Goal: Transaction & Acquisition: Obtain resource

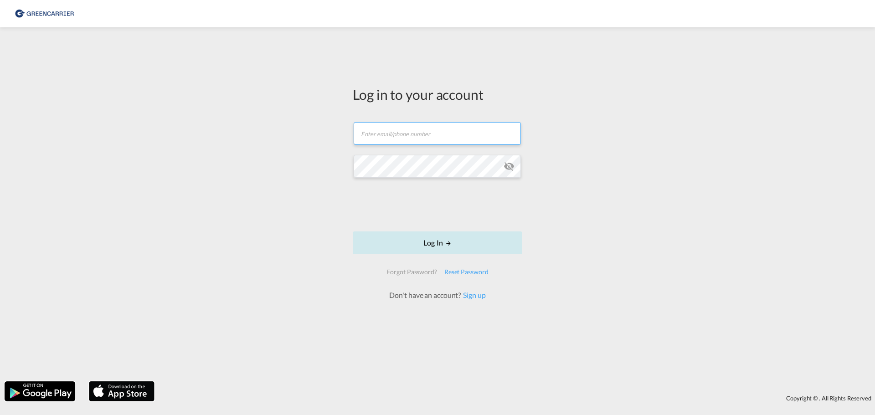
type input "[PERSON_NAME][EMAIL_ADDRESS][PERSON_NAME][DOMAIN_NAME]"
click at [442, 245] on button "Log In" at bounding box center [438, 243] width 170 height 23
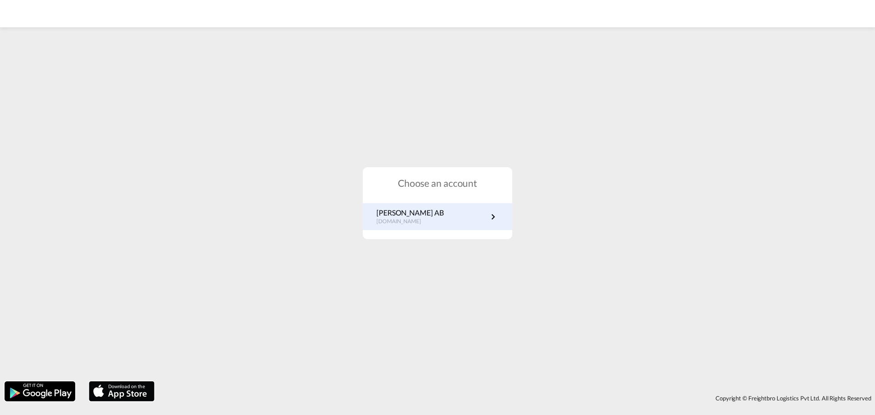
click at [402, 213] on p "[PERSON_NAME] AB" at bounding box center [410, 213] width 67 height 10
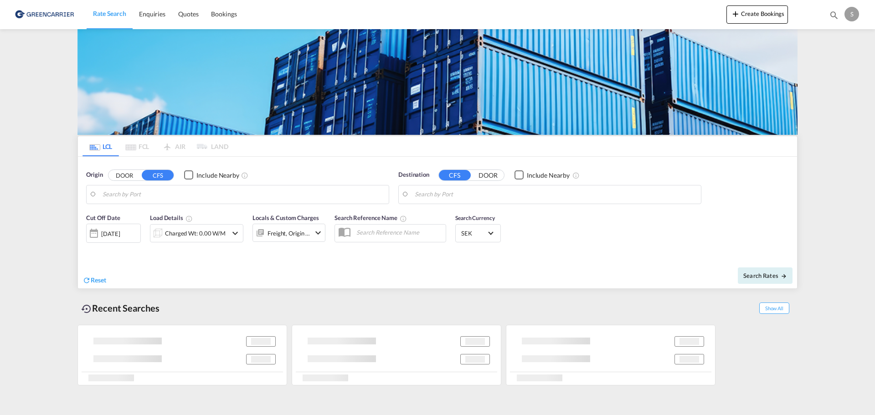
type input "SE-60227, [GEOGRAPHIC_DATA], [GEOGRAPHIC_DATA]"
type input "Izmir, TRIZM"
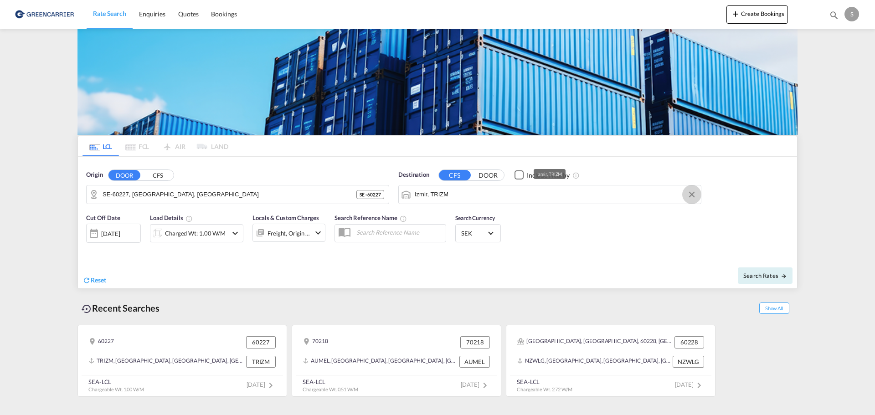
click at [690, 194] on button "Clear Input" at bounding box center [692, 195] width 14 height 14
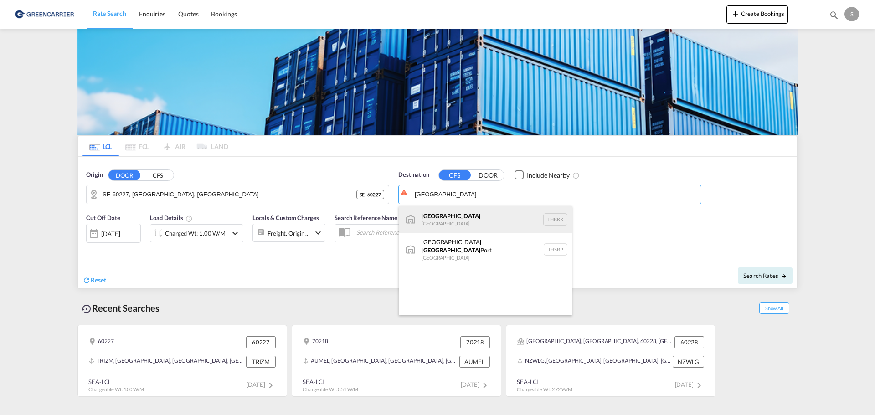
click at [459, 222] on div "[GEOGRAPHIC_DATA] [GEOGRAPHIC_DATA] THBKK" at bounding box center [485, 219] width 173 height 27
type input "[GEOGRAPHIC_DATA], THBKK"
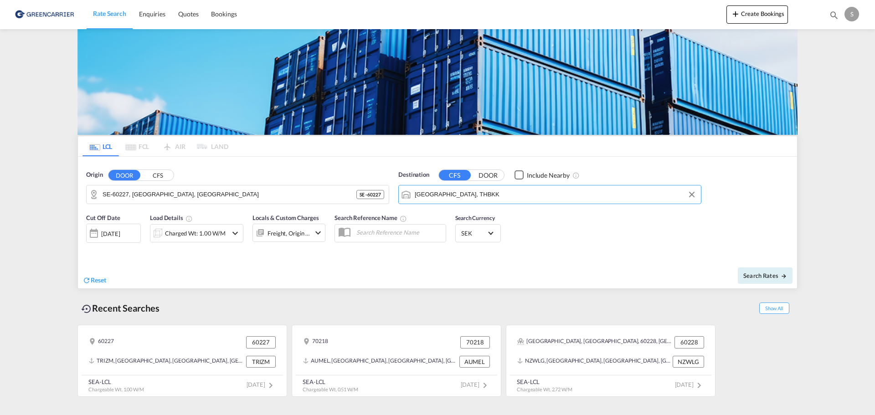
click at [233, 233] on md-icon "icon-chevron-down" at bounding box center [235, 233] width 11 height 11
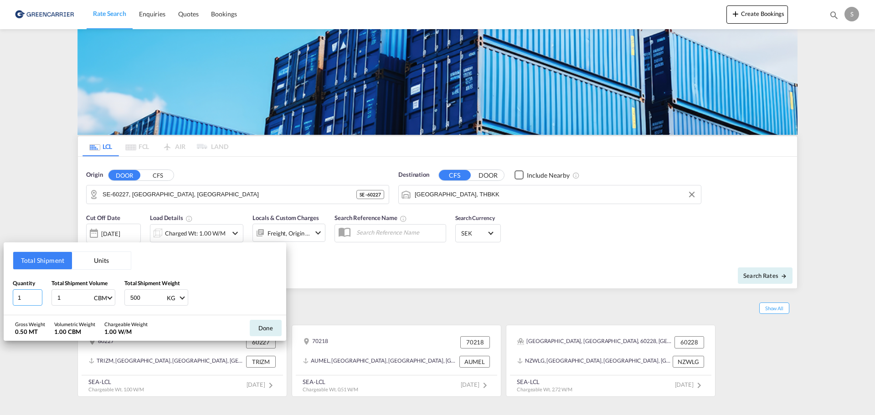
click at [32, 301] on input "1" at bounding box center [28, 297] width 30 height 16
type input "2"
click at [35, 296] on input "2" at bounding box center [28, 297] width 30 height 16
drag, startPoint x: 80, startPoint y: 295, endPoint x: 45, endPoint y: 298, distance: 35.7
click at [48, 298] on div "Quantity 2 Total Shipment Volume 1 CBM CBM CFT Total Shipment Weight 500 KG KG …" at bounding box center [145, 292] width 264 height 27
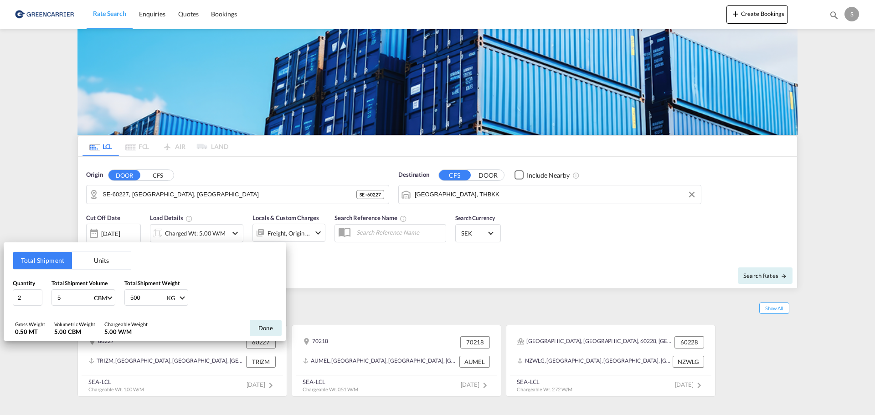
click at [67, 296] on input "5" at bounding box center [75, 297] width 36 height 15
type input "5.6"
drag, startPoint x: 150, startPoint y: 299, endPoint x: 111, endPoint y: 299, distance: 39.2
click at [111, 299] on div "Quantity 2 Total Shipment Volume 5.6 CBM CBM CFT Total Shipment Weight 500 KG K…" at bounding box center [145, 292] width 264 height 27
type input "3320"
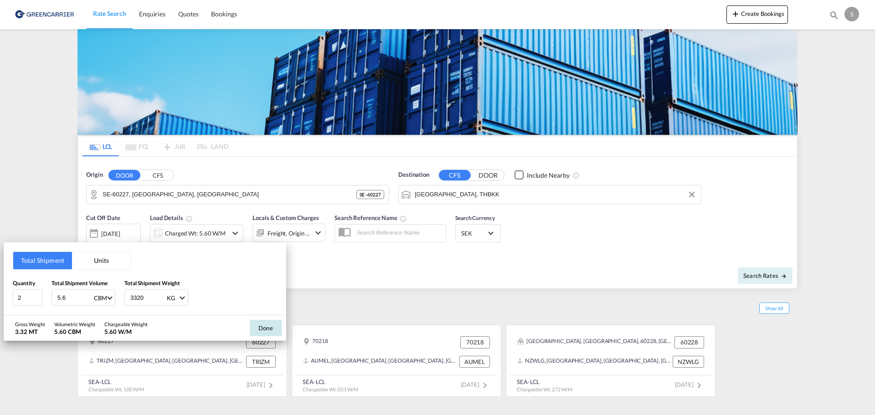
click at [265, 327] on button "Done" at bounding box center [266, 328] width 32 height 16
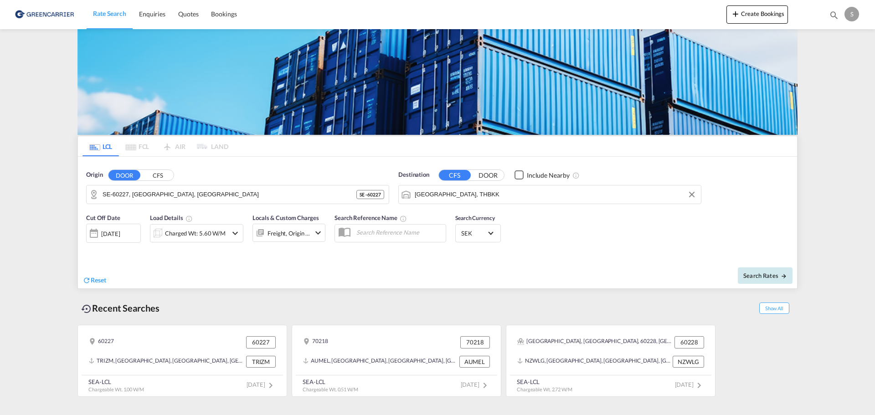
click at [753, 272] on span "Search Rates" at bounding box center [766, 275] width 44 height 7
type input "60227 to THBKK / [DATE]"
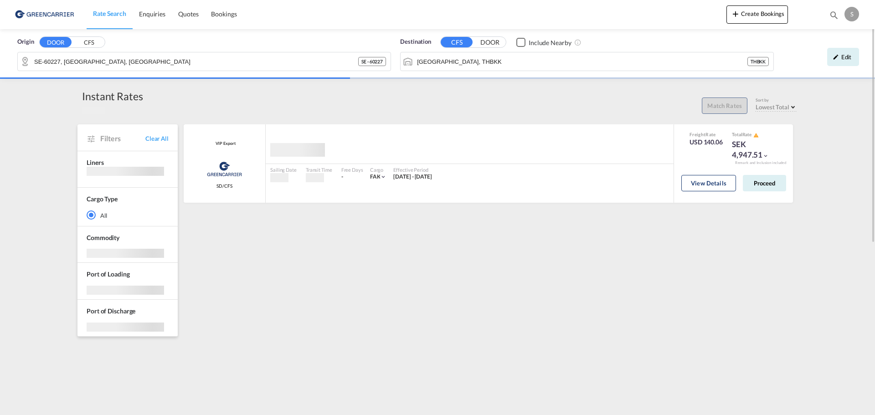
click at [88, 39] on button "CFS" at bounding box center [89, 42] width 32 height 10
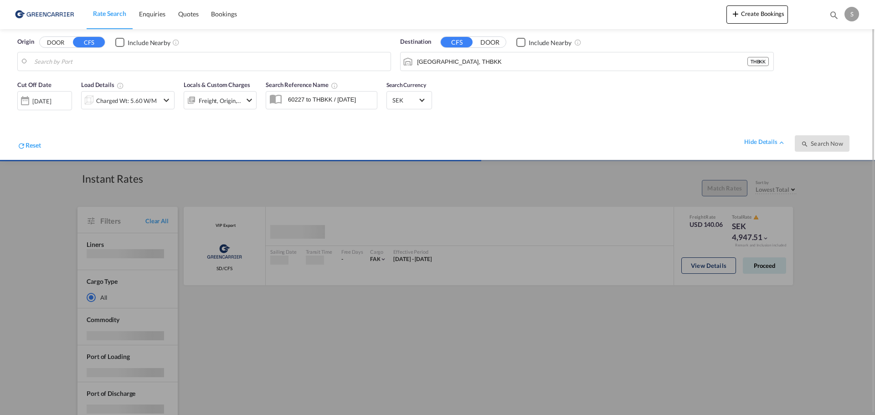
click at [52, 41] on button "DOOR" at bounding box center [56, 42] width 32 height 10
